Goal: Find specific page/section: Find specific page/section

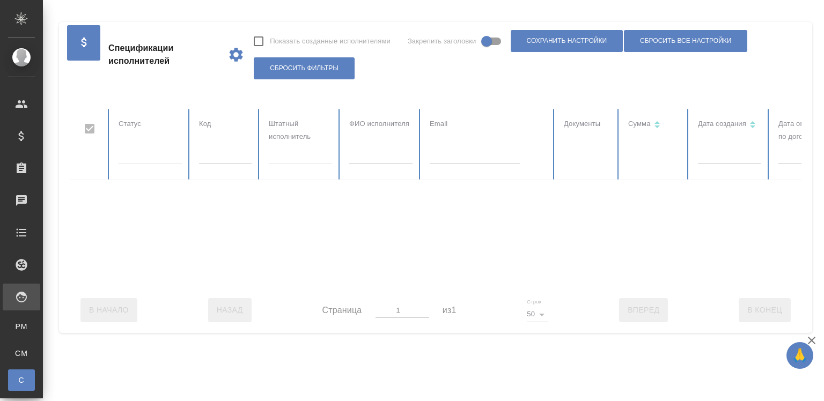
checkbox input "false"
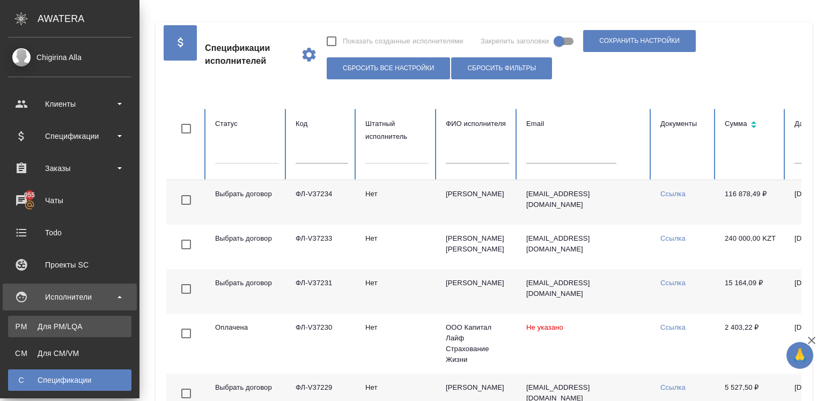
click at [41, 324] on div "Для PM/LQA" at bounding box center [69, 326] width 113 height 11
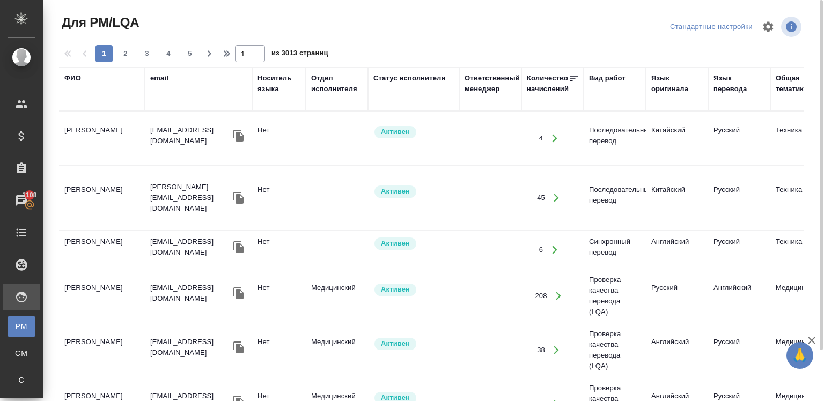
click at [71, 78] on div "ФИО" at bounding box center [72, 78] width 17 height 11
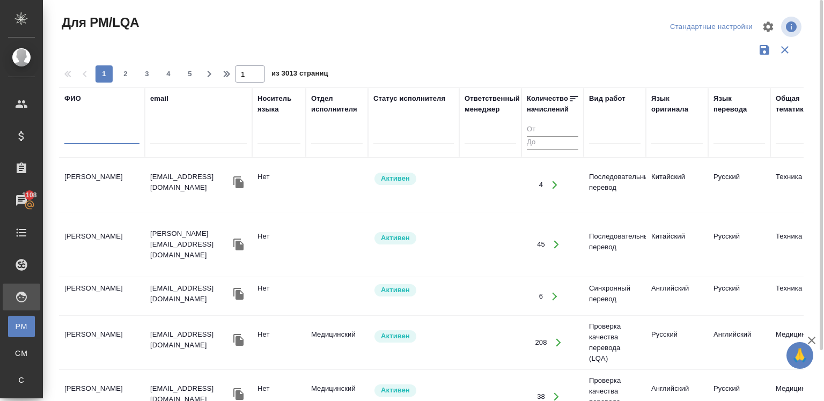
click at [99, 135] on input "text" at bounding box center [101, 137] width 75 height 13
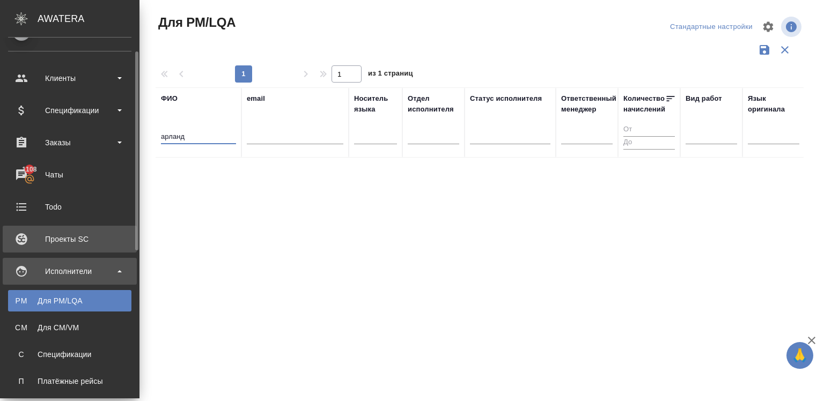
scroll to position [17, 0]
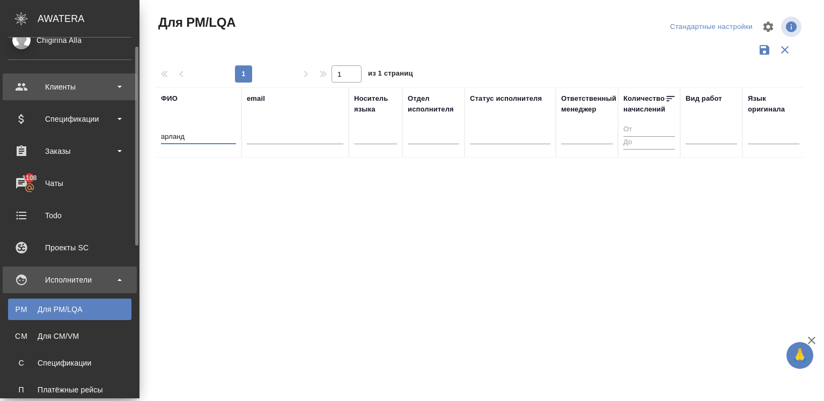
type input "арланд"
click at [67, 86] on div "Клиенты" at bounding box center [69, 87] width 123 height 16
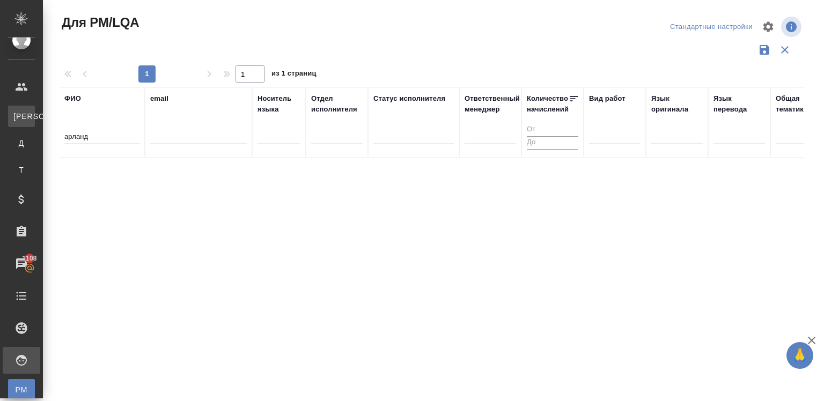
click at [35, 110] on link "К Клиенты" at bounding box center [21, 116] width 27 height 21
select select "RU"
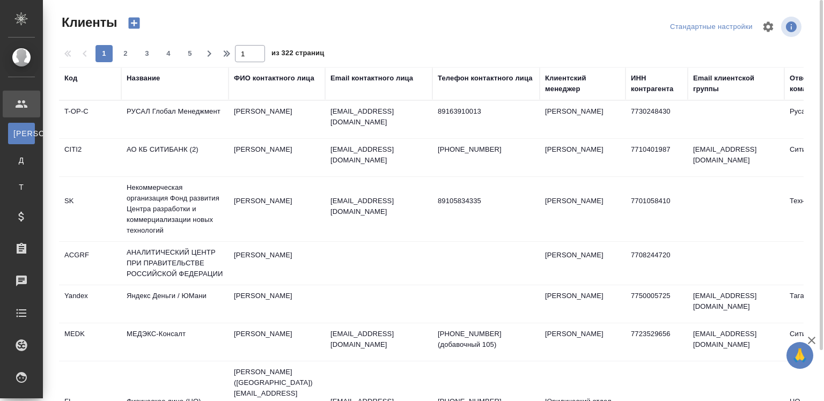
click at [128, 73] on div "Название" at bounding box center [143, 78] width 33 height 11
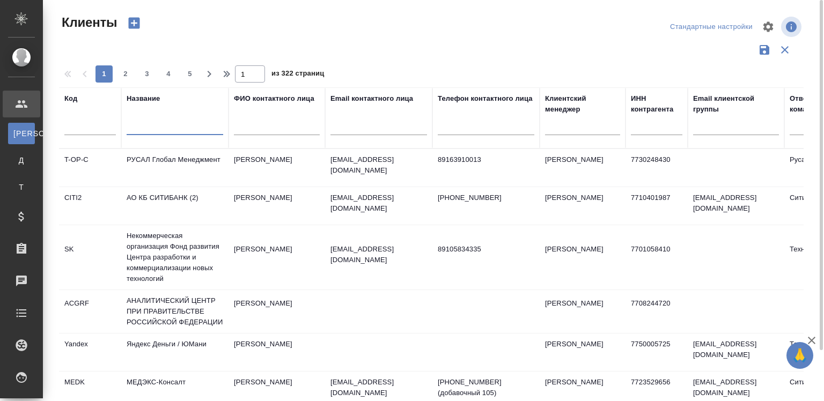
click at [151, 131] on input "text" at bounding box center [175, 128] width 97 height 13
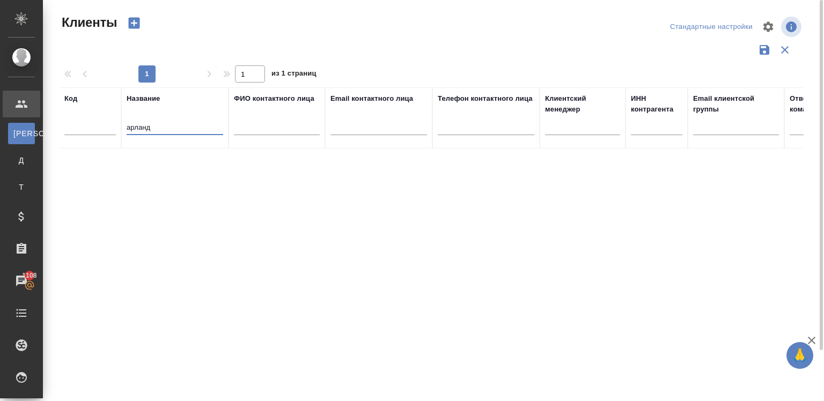
type input "арланд"
